Goal: Task Accomplishment & Management: Use online tool/utility

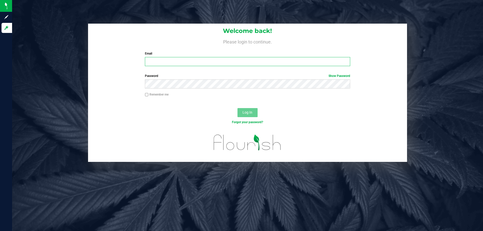
click at [219, 66] on input "Email" at bounding box center [247, 61] width 205 height 9
type input "[EMAIL_ADDRESS][DOMAIN_NAME]"
click at [237, 108] on button "Log In" at bounding box center [247, 112] width 20 height 9
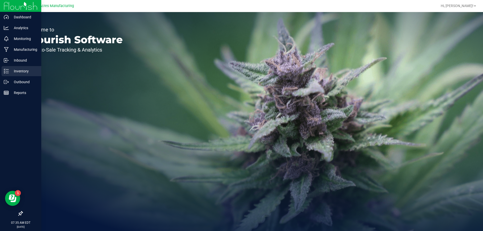
click at [25, 71] on p "Inventory" at bounding box center [24, 71] width 30 height 6
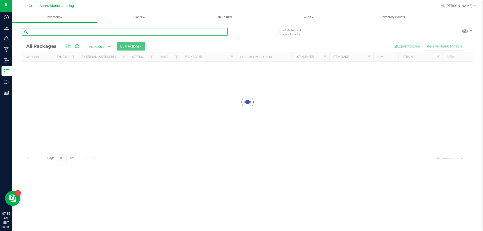
click at [68, 34] on input "text" at bounding box center [124, 32] width 205 height 8
type input "7380638202733045"
click at [70, 69] on div at bounding box center [247, 102] width 450 height 124
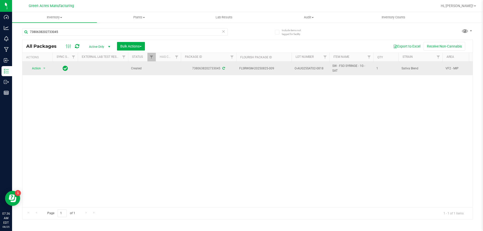
click at [328, 71] on td "O-AUG25SAT02-0818" at bounding box center [310, 69] width 38 height 14
click at [327, 68] on input "O-AUG25SAT02-0818" at bounding box center [309, 69] width 36 height 8
type input "O-AUG25SAT02-0825"
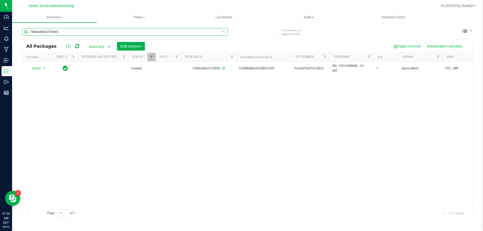
click at [116, 30] on input "7380638202733045" at bounding box center [124, 32] width 205 height 8
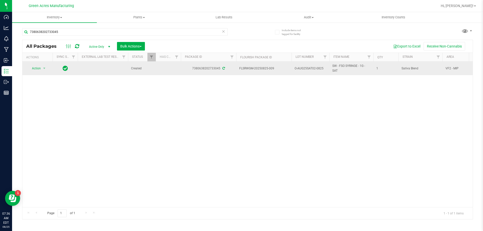
click at [310, 68] on span "O-AUG25SAT02-0825" at bounding box center [310, 68] width 32 height 5
click at [310, 68] on input "O-AUG25SAT02-0825" at bounding box center [309, 69] width 36 height 8
click at [142, 29] on input "7380638202733045" at bounding box center [124, 32] width 205 height 8
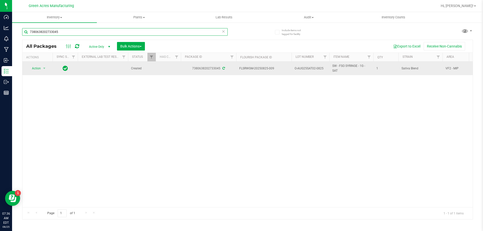
paste input "O-AUG25SAT02-082"
click at [199, 78] on div "Action Action Adjust qty Create package Edit attributes Global inventory Locate…" at bounding box center [247, 135] width 450 height 146
click at [200, 83] on div "Inventory All packages All inventory Waste log Create inventory Plants All plan…" at bounding box center [247, 121] width 471 height 219
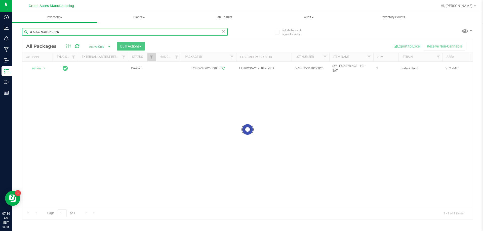
click at [66, 32] on input "O-AUG25SAT02-0825" at bounding box center [124, 32] width 205 height 8
click at [89, 33] on input "O-AUG25SAT02-0825" at bounding box center [124, 32] width 205 height 8
click at [87, 29] on input "O-AUG25SAT02-08218" at bounding box center [124, 32] width 205 height 8
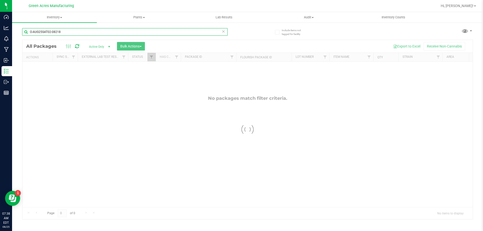
click at [87, 29] on input "O-AUG25SAT02-08218" at bounding box center [124, 32] width 205 height 8
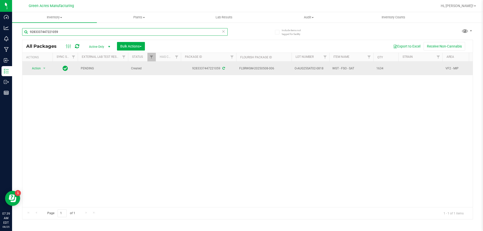
type input "9283337447221059"
click at [325, 68] on span "O-AUG25SAT02-0818" at bounding box center [310, 68] width 32 height 5
type input "O-AUG25SAT02-0825"
click at [44, 64] on td "Action Action Adjust qty Create package Edit attributes Global inventory Locate…" at bounding box center [37, 69] width 30 height 14
click at [43, 67] on span "select" at bounding box center [44, 68] width 4 height 4
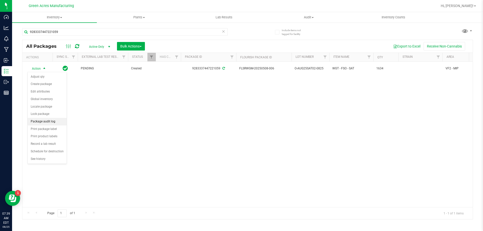
click at [53, 125] on li "Package audit log" at bounding box center [47, 122] width 39 height 8
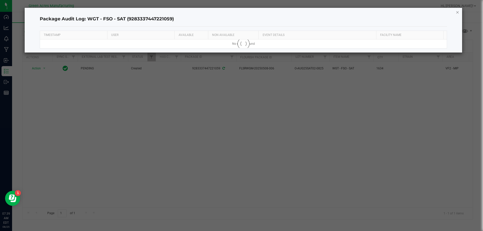
click at [455, 15] on icon "button" at bounding box center [457, 12] width 4 height 6
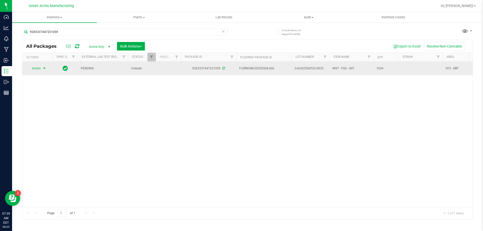
click at [39, 67] on span "Action" at bounding box center [34, 68] width 14 height 7
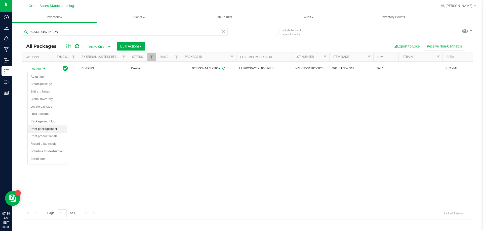
click at [43, 129] on li "Print package label" at bounding box center [47, 129] width 39 height 8
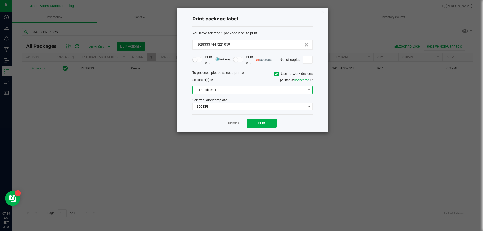
click at [254, 93] on span "114_Edibles_1" at bounding box center [249, 89] width 113 height 7
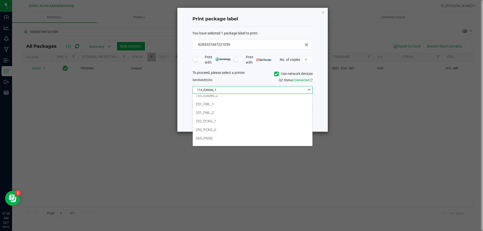
scroll to position [50, 0]
click at [239, 119] on li "252_PCKG_1" at bounding box center [253, 117] width 120 height 9
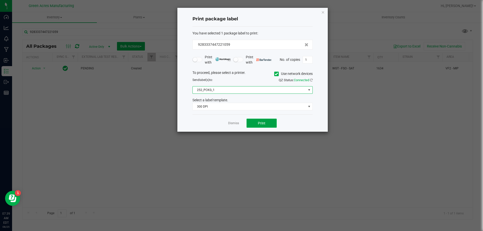
click at [252, 121] on button "Print" at bounding box center [261, 123] width 30 height 9
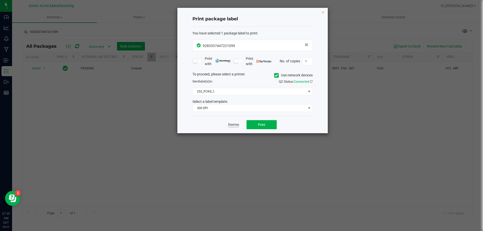
click at [234, 124] on link "Dismiss" at bounding box center [233, 125] width 11 height 4
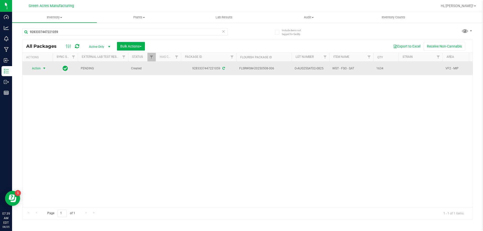
click at [40, 69] on span "Action" at bounding box center [34, 68] width 14 height 7
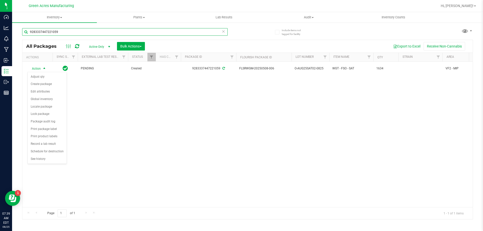
click at [157, 33] on input "9283337447221059" at bounding box center [124, 32] width 205 height 8
paste input "O-AUG25SAT02-0825"
type input "O-AUG25SAT02-0825"
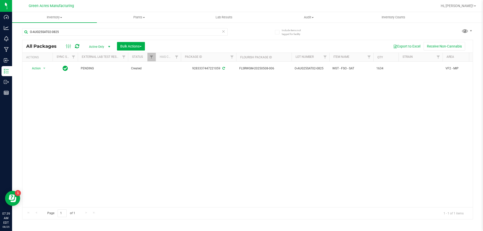
click at [184, 125] on div "Action Action Adjust qty Create package Edit attributes Global inventory Locate…" at bounding box center [247, 135] width 450 height 146
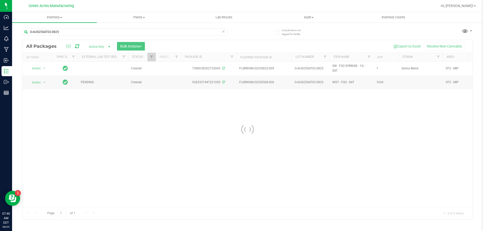
click at [38, 68] on div at bounding box center [247, 129] width 450 height 179
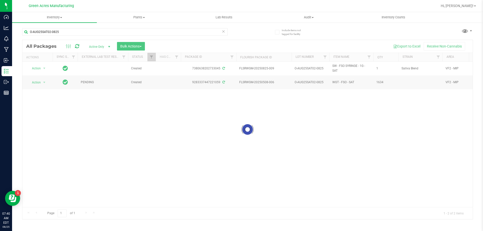
click at [38, 68] on div at bounding box center [247, 129] width 450 height 179
click at [38, 68] on span "Action" at bounding box center [34, 68] width 14 height 7
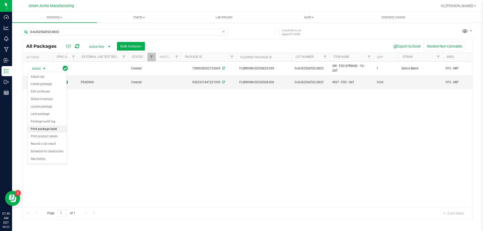
click at [43, 130] on li "Print package label" at bounding box center [47, 129] width 39 height 8
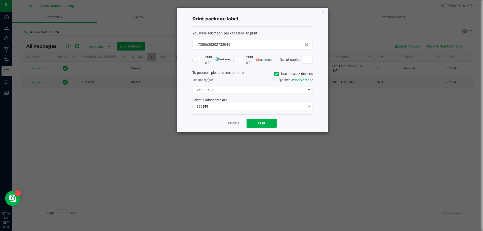
click at [265, 128] on div "Dismiss Print" at bounding box center [252, 122] width 120 height 17
click at [264, 126] on button "Print" at bounding box center [261, 123] width 30 height 9
click at [231, 126] on div "Dismiss Print" at bounding box center [252, 122] width 120 height 17
click at [231, 121] on app-cancel-button "Dismiss" at bounding box center [233, 123] width 11 height 5
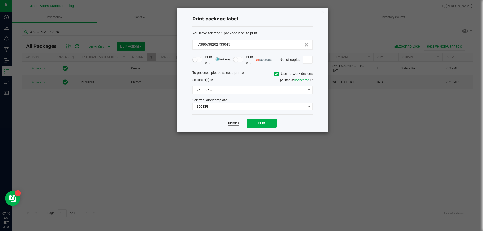
click at [231, 123] on link "Dismiss" at bounding box center [233, 123] width 11 height 4
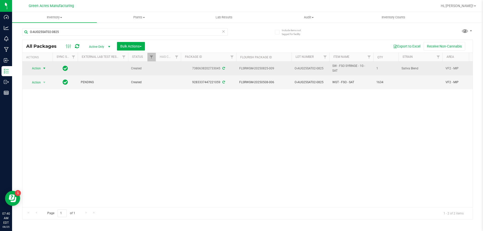
click at [40, 67] on span "Action" at bounding box center [34, 68] width 14 height 7
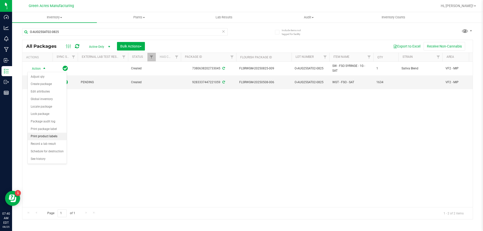
click at [43, 137] on li "Print product labels" at bounding box center [47, 137] width 39 height 8
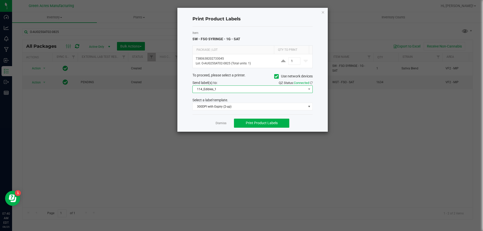
click at [259, 91] on span "114_Edibles_1" at bounding box center [249, 89] width 113 height 7
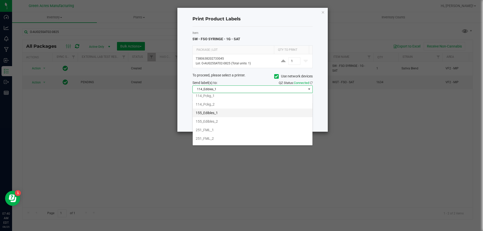
scroll to position [75, 0]
click at [241, 101] on li "252_PCKG_2" at bounding box center [253, 100] width 120 height 9
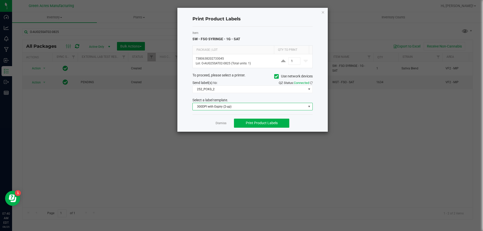
click at [242, 107] on span "300DPI with Expiry (2-up)" at bounding box center [249, 106] width 113 height 7
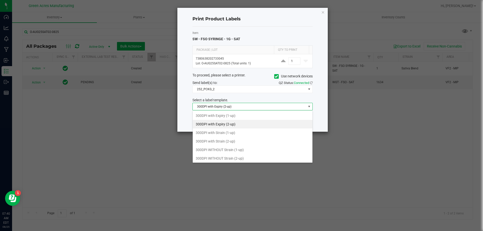
scroll to position [8, 120]
click at [242, 139] on li "300DPI with Strain (2-up)" at bounding box center [253, 141] width 120 height 9
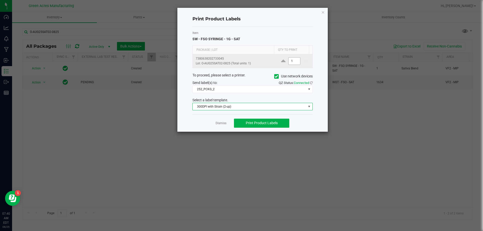
click at [290, 63] on input "1" at bounding box center [294, 61] width 12 height 7
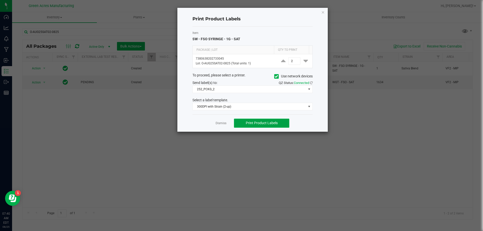
click at [279, 121] on button "Print Product Labels" at bounding box center [261, 123] width 55 height 9
click at [280, 122] on button "Print Product Labels" at bounding box center [261, 123] width 55 height 9
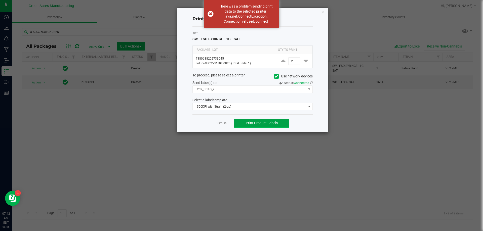
click at [279, 119] on button "Print Product Labels" at bounding box center [261, 123] width 55 height 9
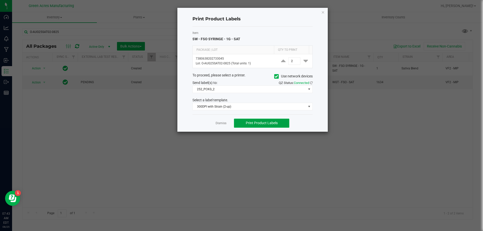
click at [278, 120] on button "Print Product Labels" at bounding box center [261, 123] width 55 height 9
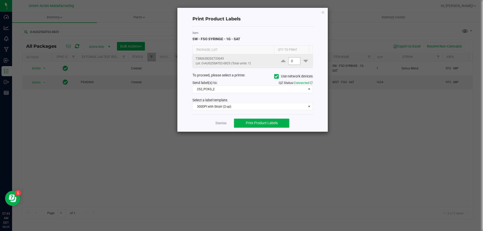
click at [290, 64] on input "2" at bounding box center [294, 61] width 12 height 7
type input "1,500"
click at [268, 122] on span "Print Product Labels" at bounding box center [262, 123] width 32 height 4
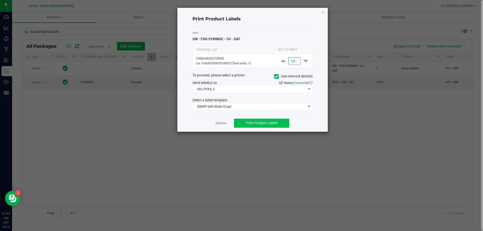
scroll to position [0, 0]
